Goal: Task Accomplishment & Management: Understand process/instructions

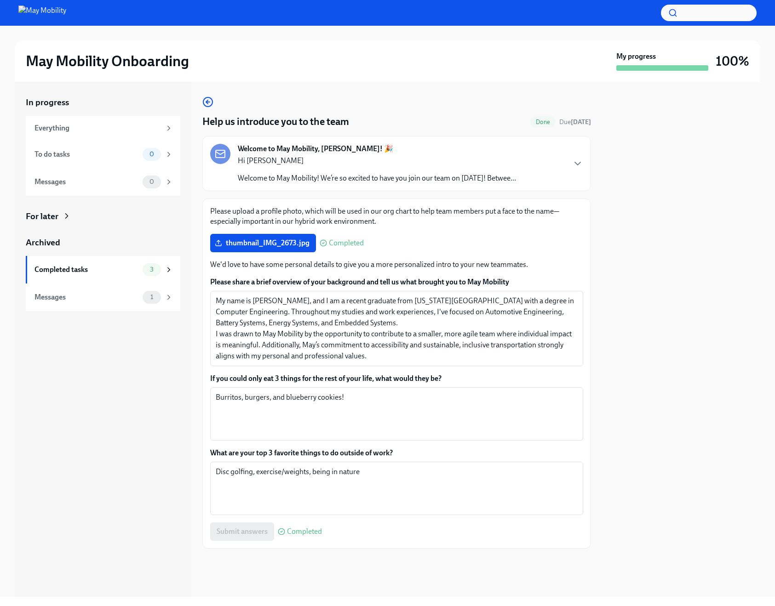
click at [125, 434] on div "In progress Everything To do tasks 0 Messages 0 For later Archived Completed ta…" at bounding box center [103, 339] width 177 height 515
click at [100, 267] on div "Completed tasks" at bounding box center [86, 270] width 104 height 10
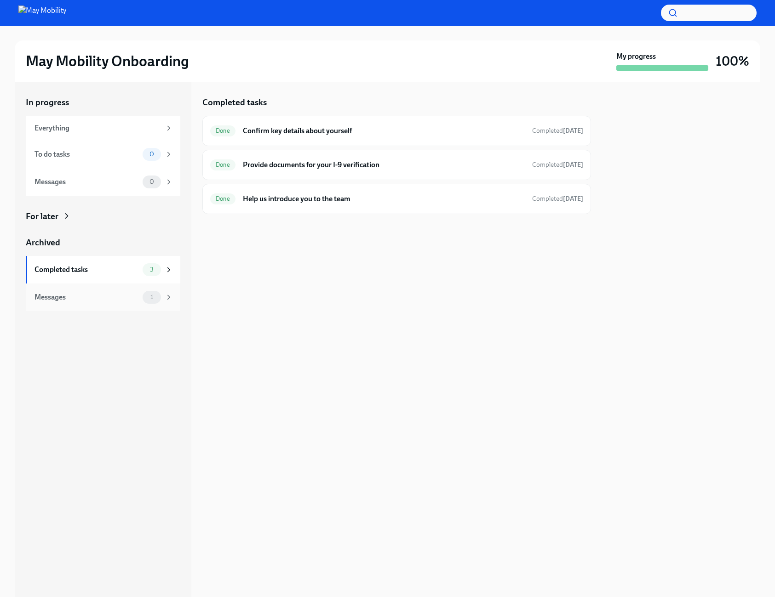
click at [107, 297] on div "Messages" at bounding box center [86, 297] width 104 height 10
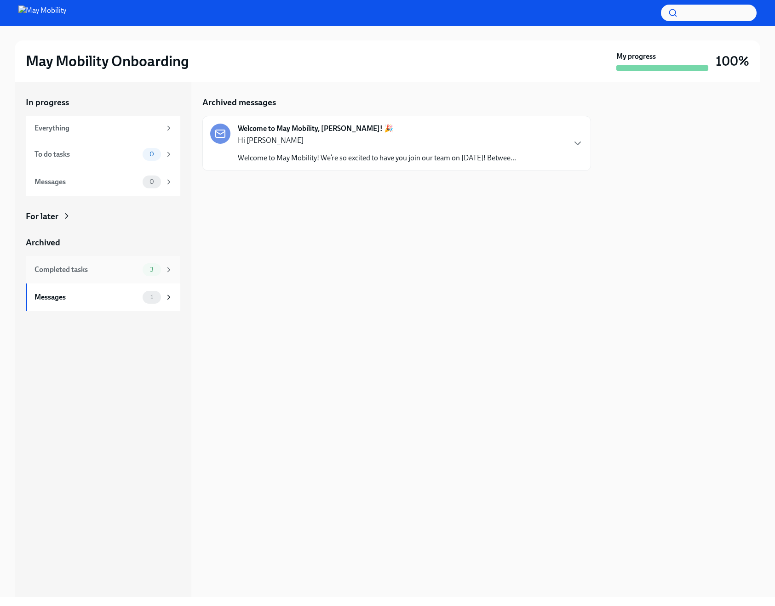
click at [148, 270] on span "3" at bounding box center [151, 269] width 15 height 7
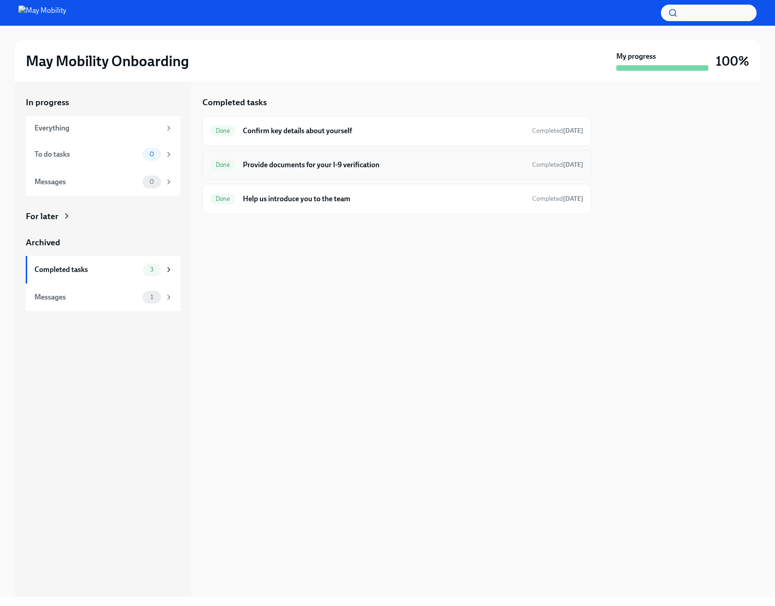
click at [469, 166] on h6 "Provide documents for your I-9 verification" at bounding box center [384, 165] width 282 height 10
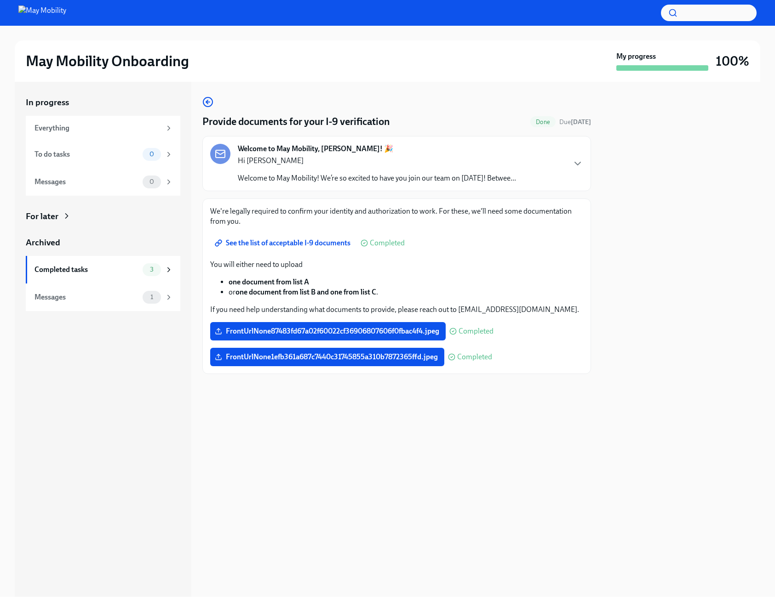
click at [43, 9] on img at bounding box center [42, 13] width 48 height 15
click at [40, 13] on img at bounding box center [42, 13] width 48 height 15
